Goal: Task Accomplishment & Management: Manage account settings

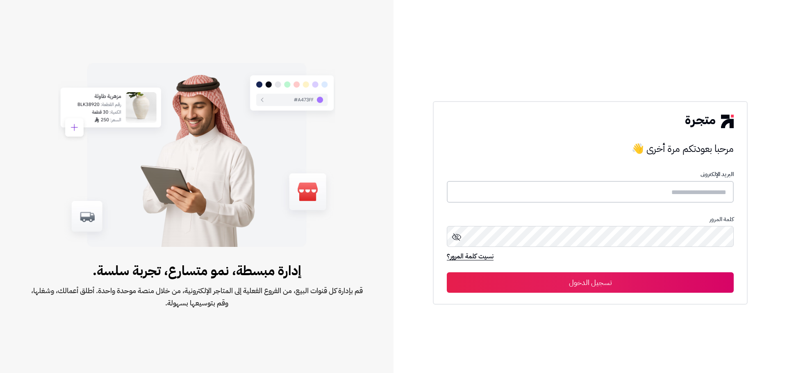
type input "**********"
click at [608, 284] on button "تسجيل الدخول" at bounding box center [590, 282] width 287 height 20
click at [607, 283] on button "تسجيل الدخول" at bounding box center [590, 282] width 287 height 20
click at [568, 284] on button "تسجيل الدخول" at bounding box center [590, 282] width 287 height 20
click at [569, 283] on button "تسجيل الدخول" at bounding box center [590, 282] width 287 height 20
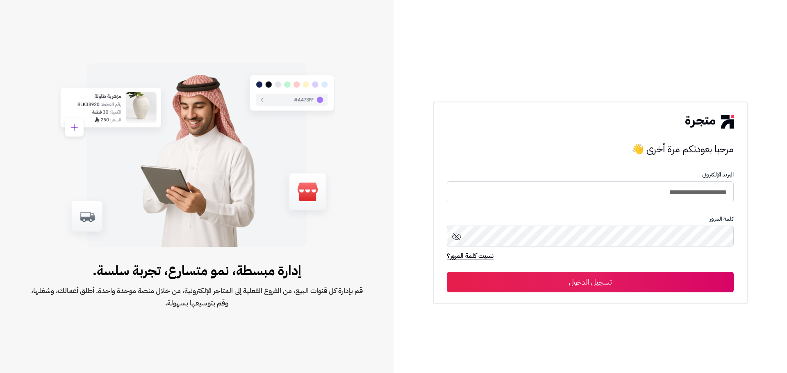
click at [569, 282] on button "تسجيل الدخول" at bounding box center [590, 282] width 287 height 20
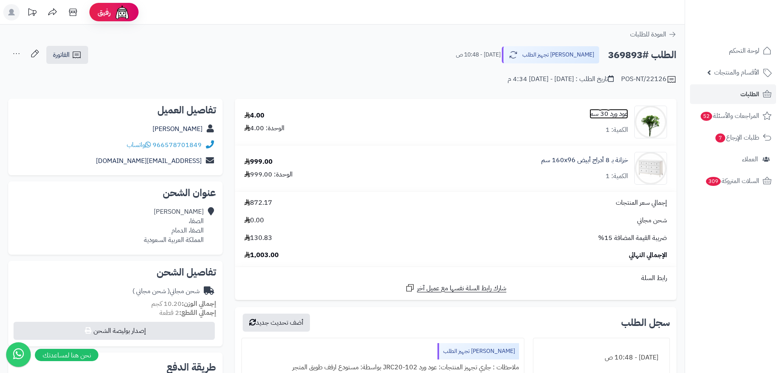
click at [599, 112] on link "عود ورد 30 سم" at bounding box center [608, 113] width 39 height 9
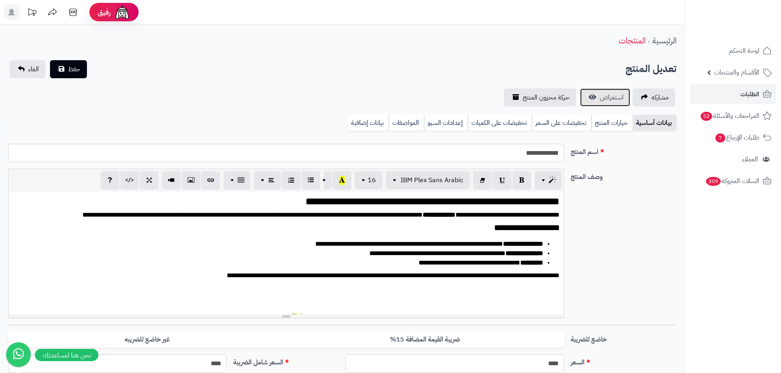
scroll to position [457, 0]
click at [601, 100] on span "استعراض" at bounding box center [611, 98] width 24 height 10
